Goal: Information Seeking & Learning: Learn about a topic

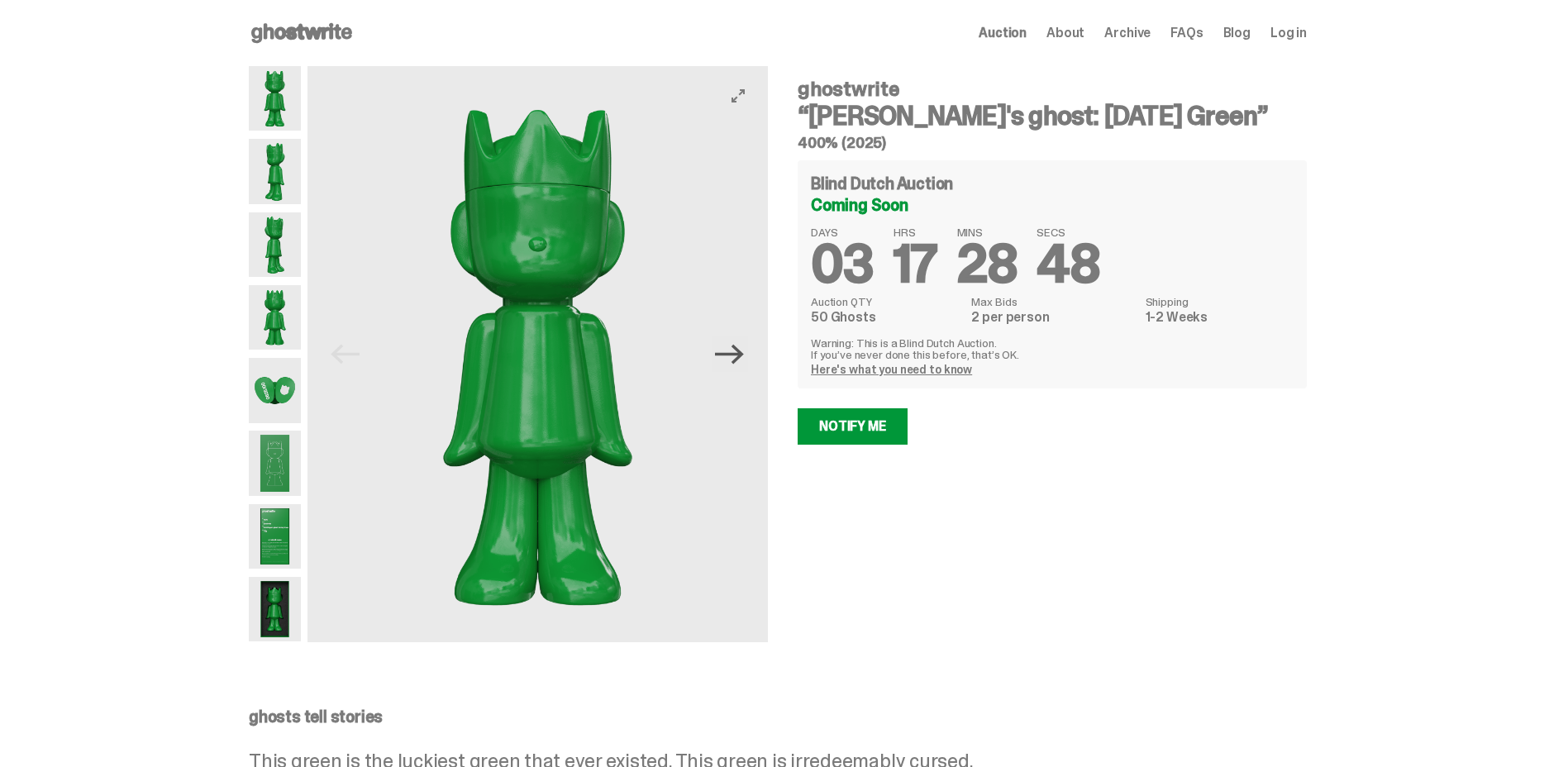
click at [744, 360] on icon "Next" at bounding box center [729, 354] width 29 height 20
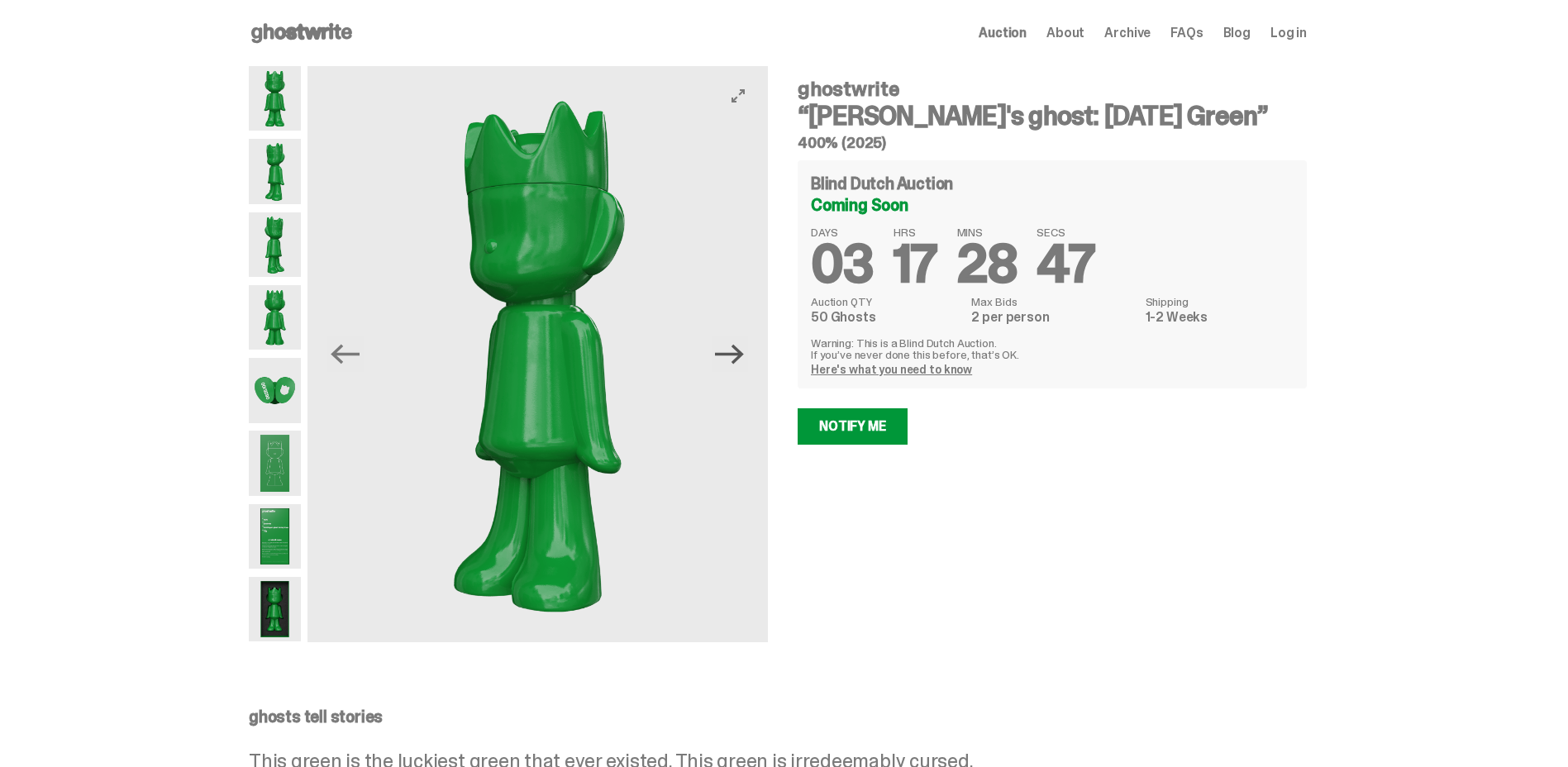
click at [744, 360] on icon "Next" at bounding box center [729, 354] width 29 height 20
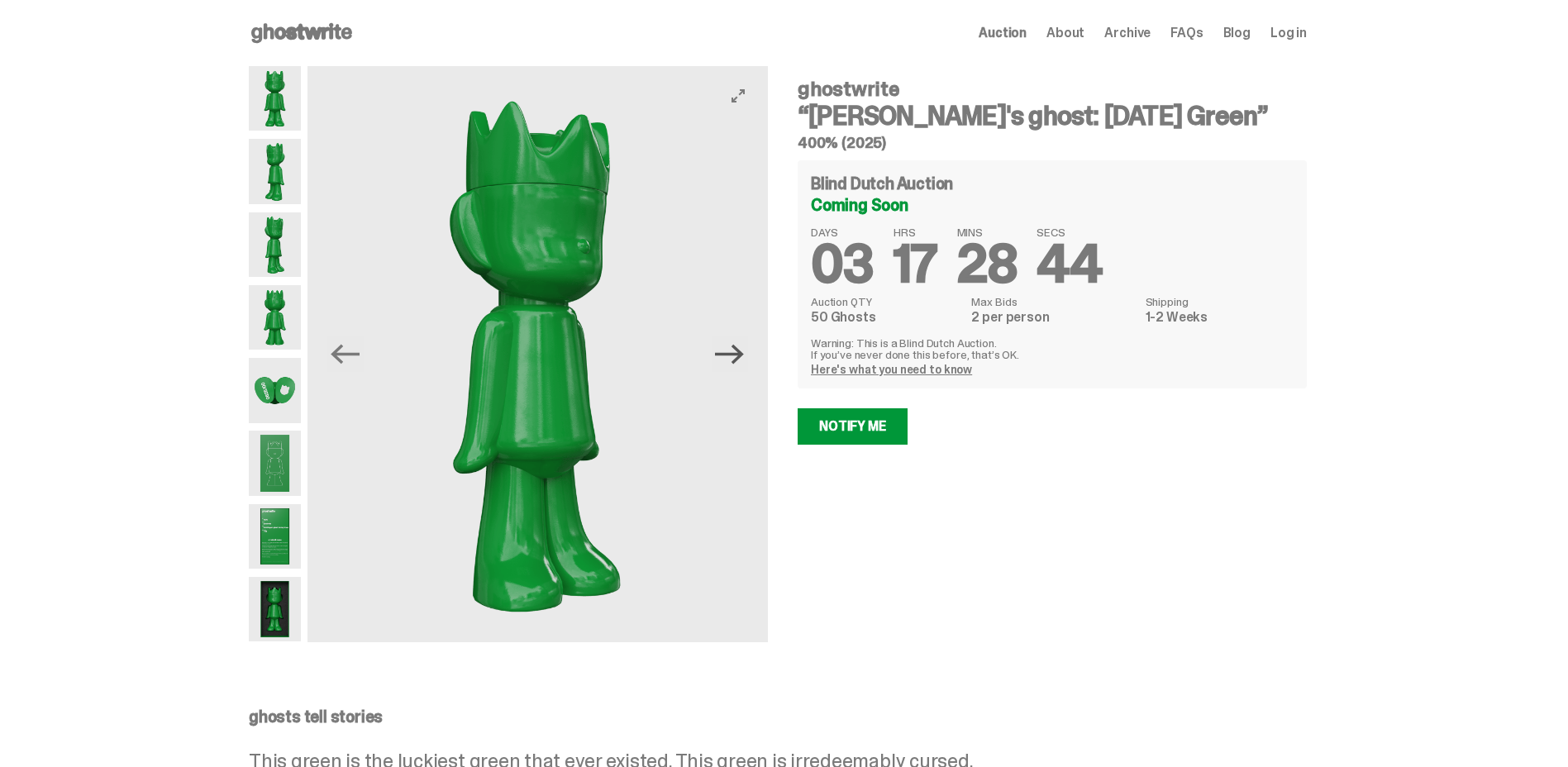
click at [744, 360] on icon "Next" at bounding box center [729, 354] width 29 height 20
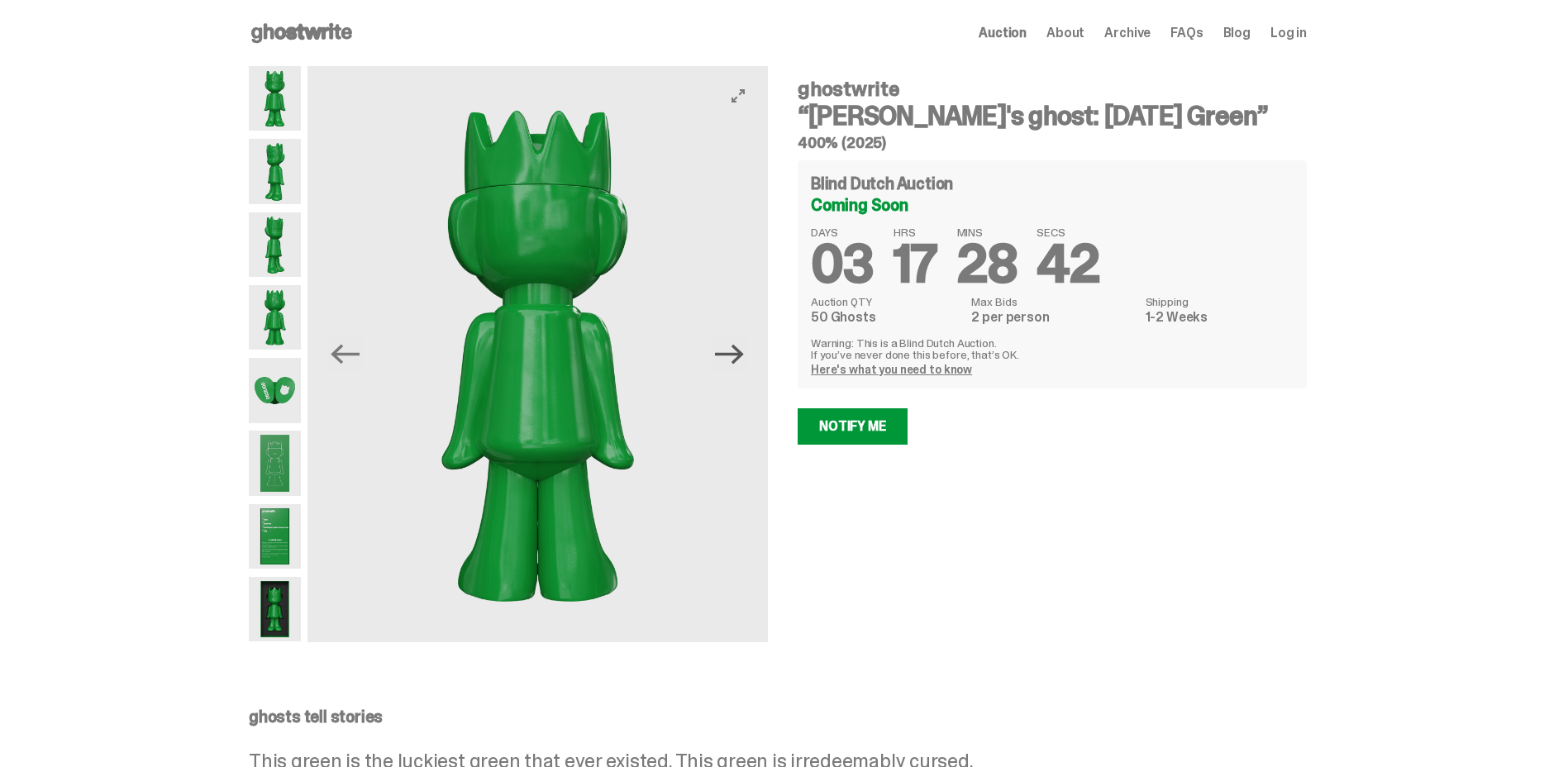
click at [744, 360] on icon "Next" at bounding box center [729, 354] width 29 height 20
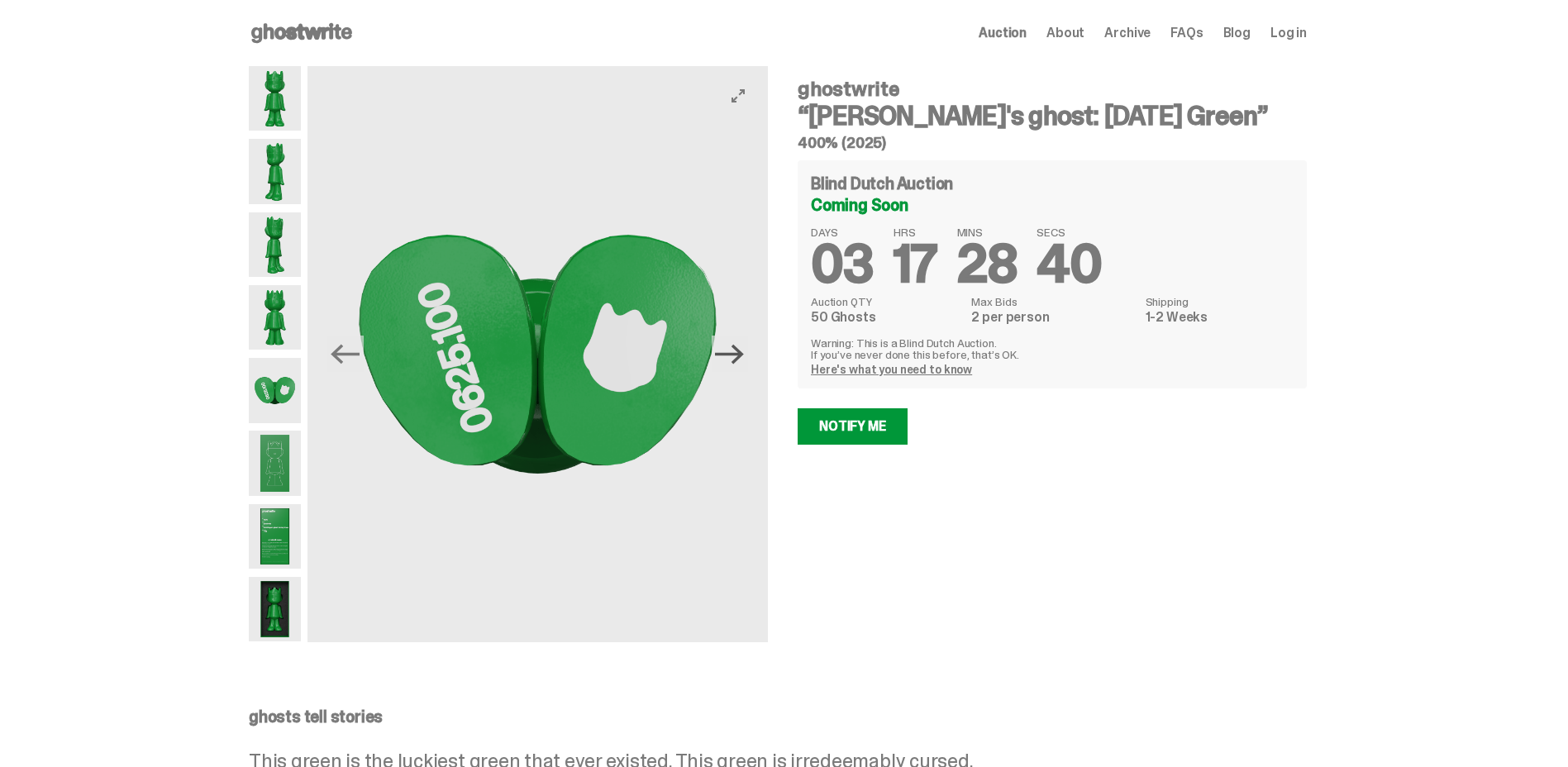
click at [744, 360] on icon "Next" at bounding box center [729, 354] width 29 height 20
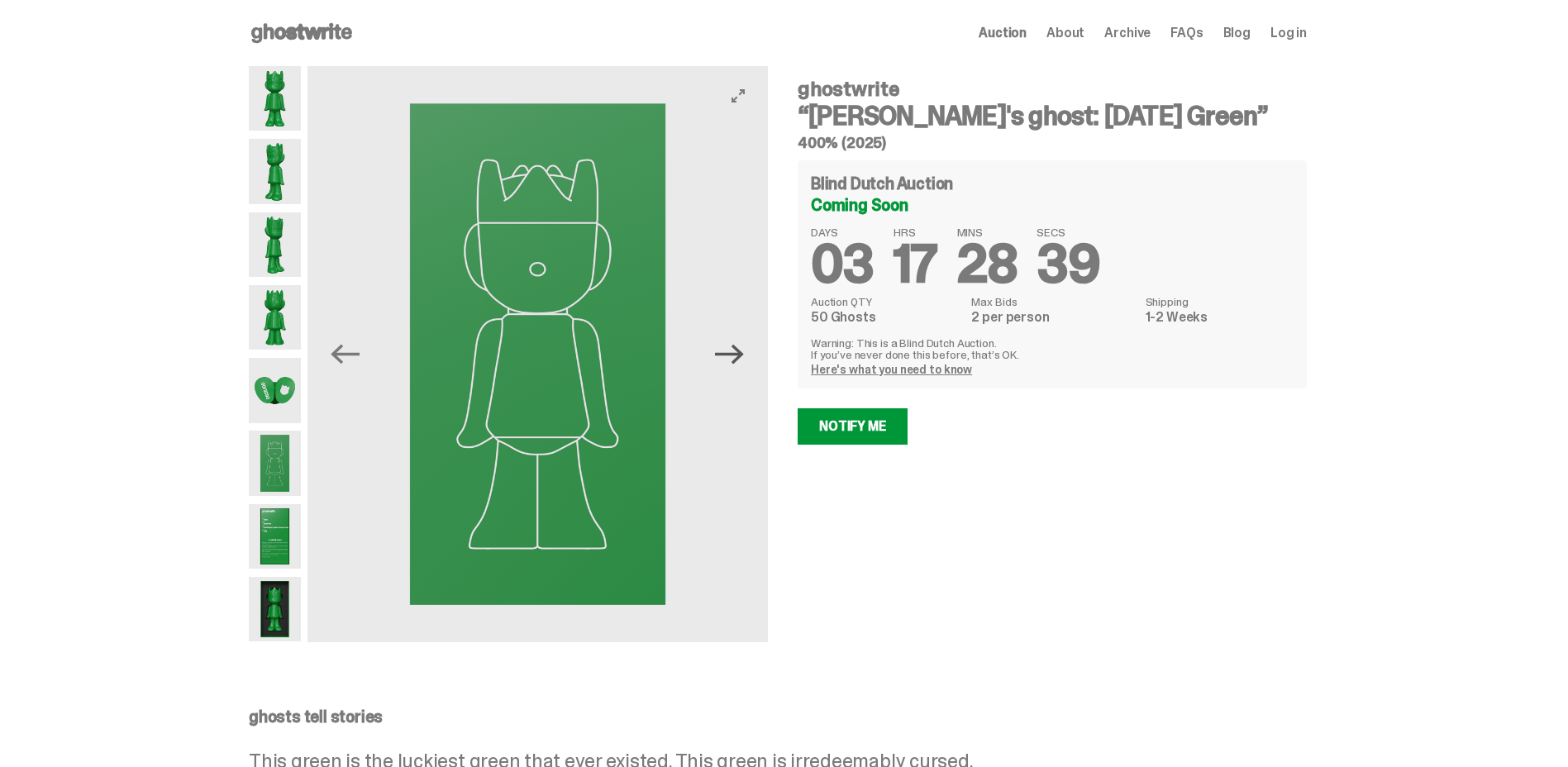
click at [744, 360] on icon "Next" at bounding box center [729, 354] width 29 height 20
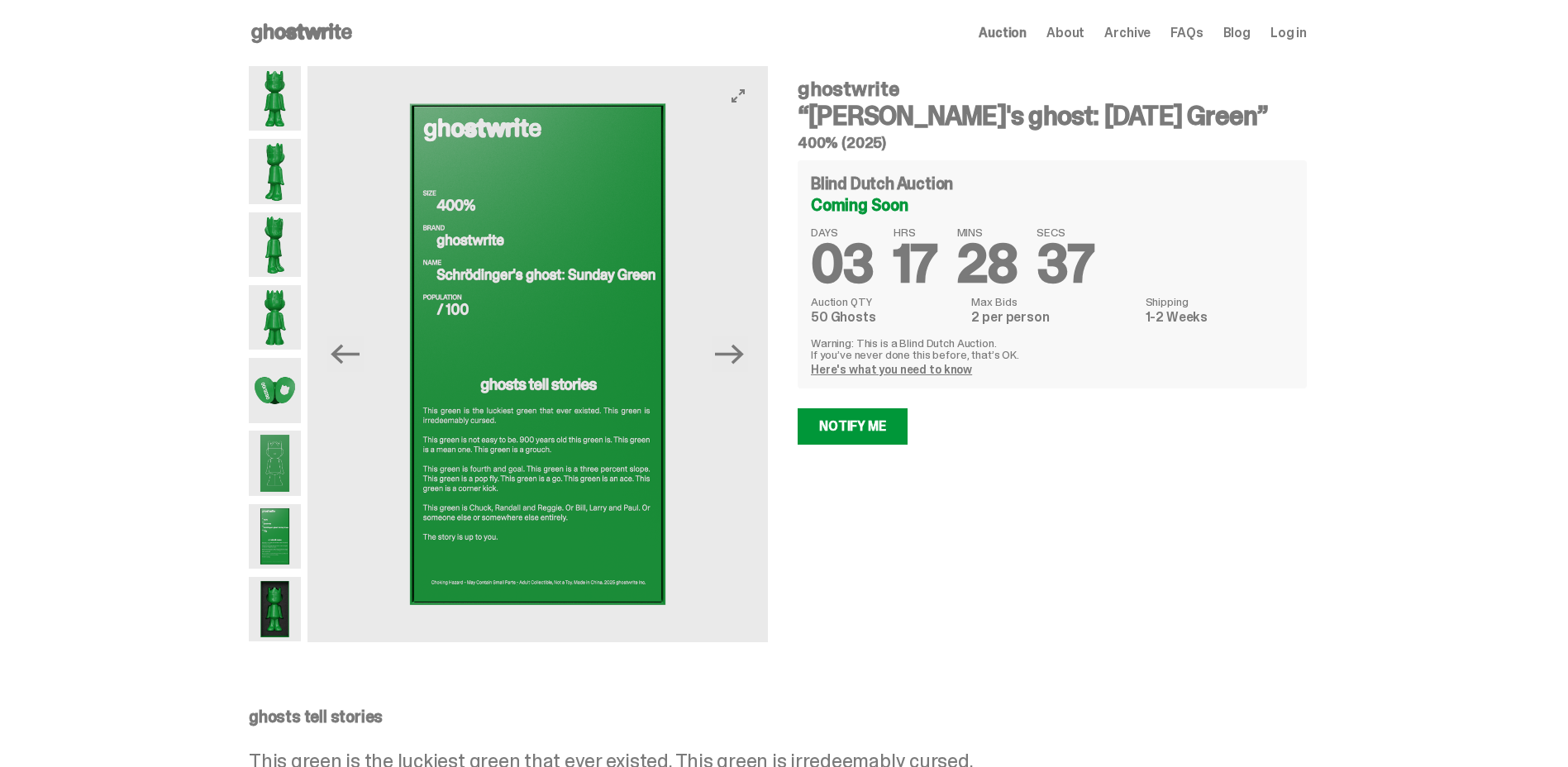
click at [744, 361] on icon "Next" at bounding box center [729, 354] width 29 height 29
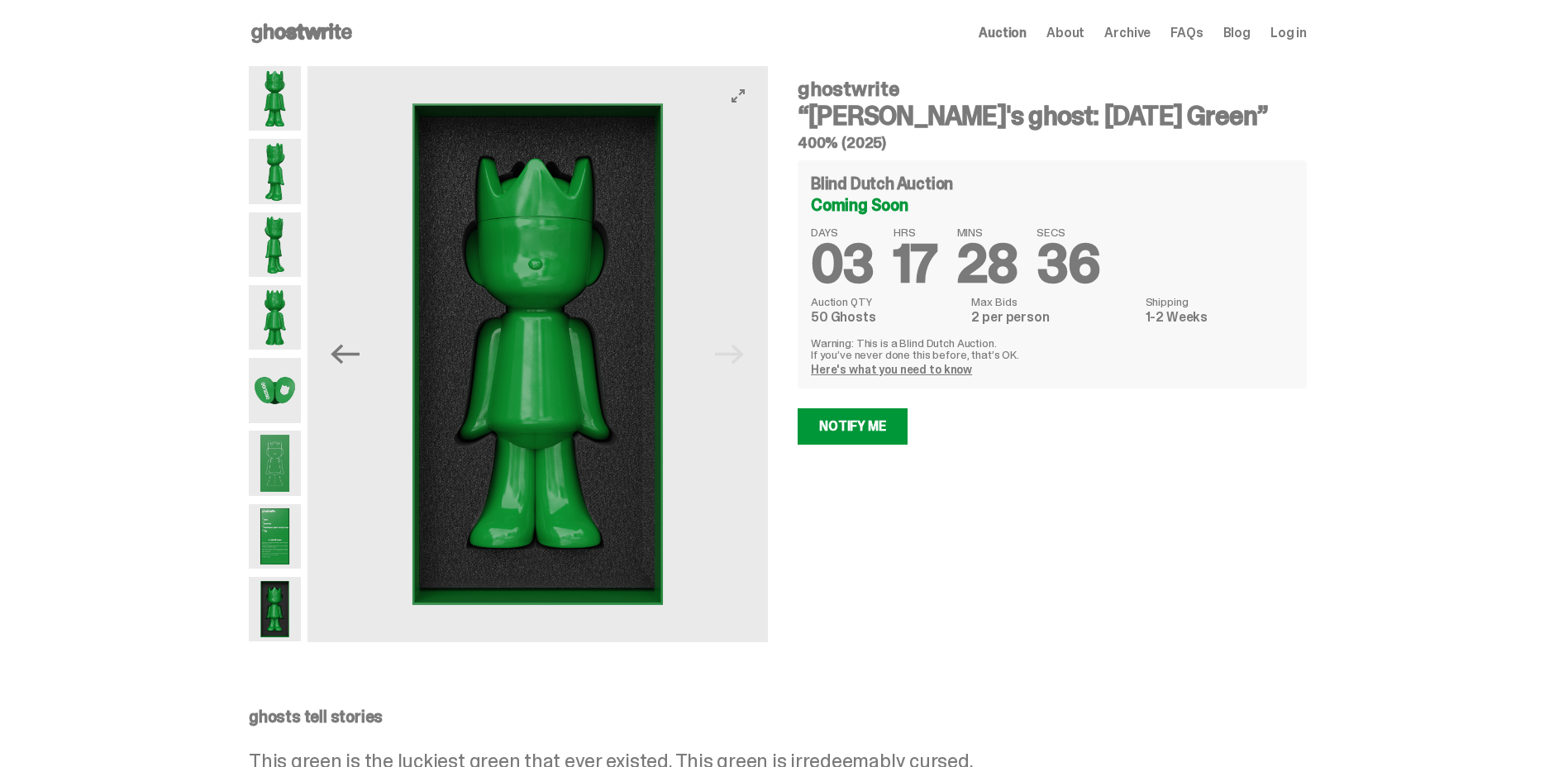
click at [742, 361] on img at bounding box center [537, 355] width 460 height 576
